Goal: Task Accomplishment & Management: Complete application form

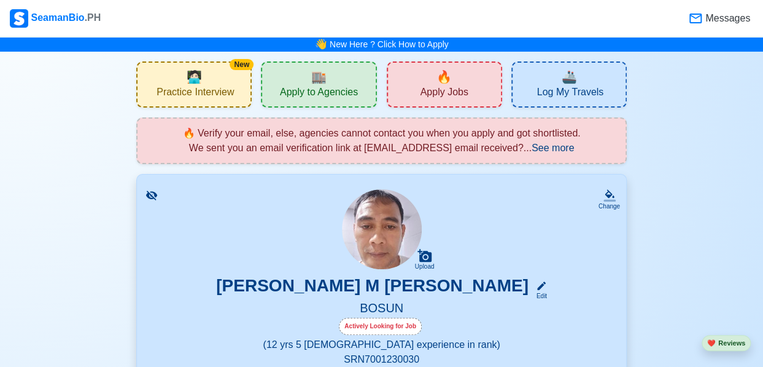
click at [443, 86] on span "Apply Jobs" at bounding box center [444, 93] width 48 height 15
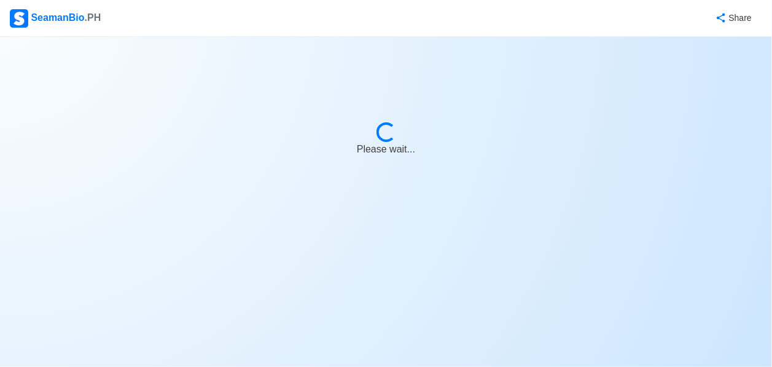
select select "Bosun"
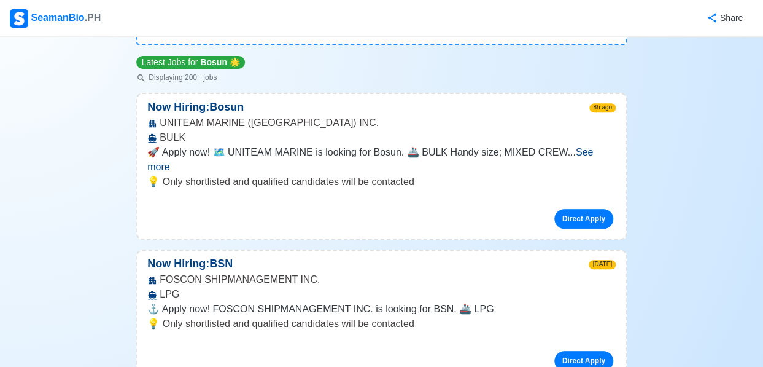
scroll to position [122, 0]
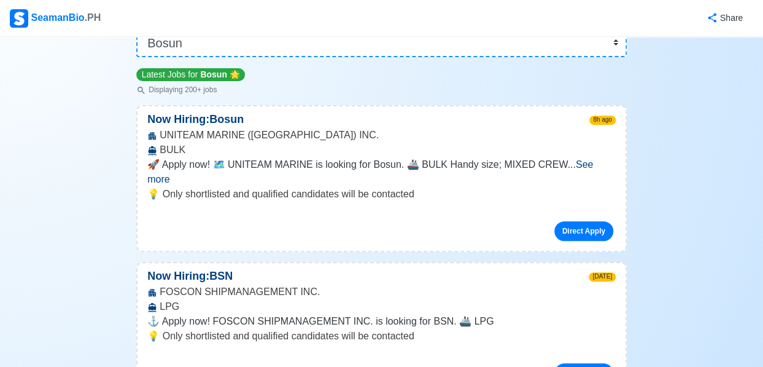
click at [589, 162] on span "See more" at bounding box center [370, 171] width 446 height 25
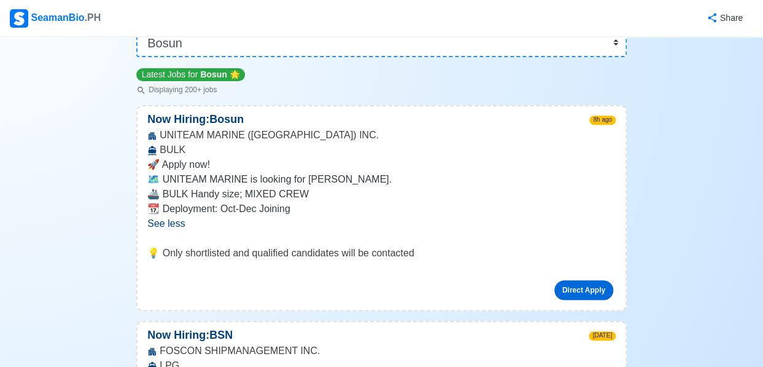
click at [575, 290] on link "Direct Apply" at bounding box center [584, 290] width 59 height 20
